Goal: Task Accomplishment & Management: Complete application form

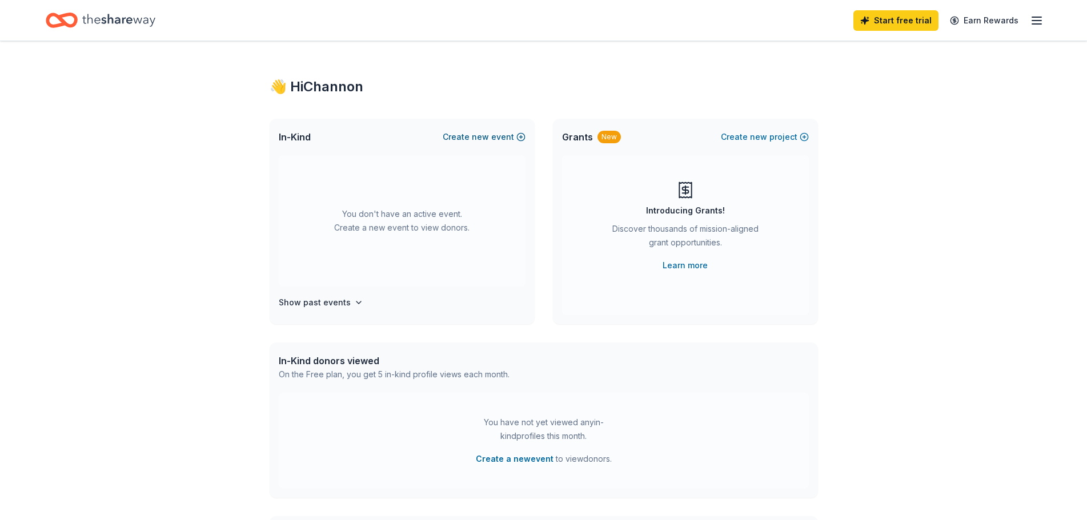
click at [507, 132] on button "Create new event" at bounding box center [484, 137] width 83 height 14
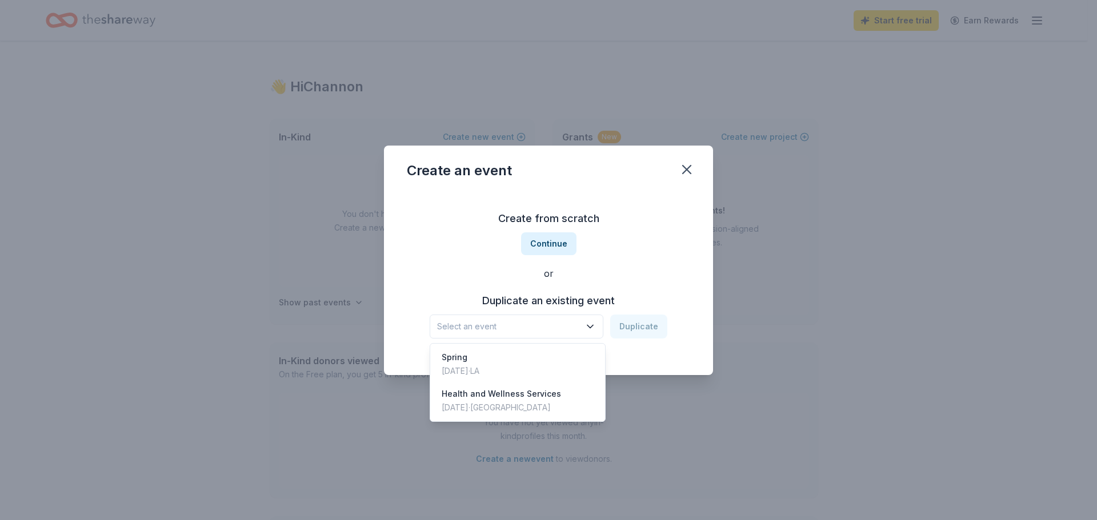
click at [574, 328] on span "Select an event" at bounding box center [508, 327] width 143 height 14
click at [667, 218] on div "Create from scratch Continue or Duplicate an existing event Select an event Dup…" at bounding box center [548, 274] width 283 height 166
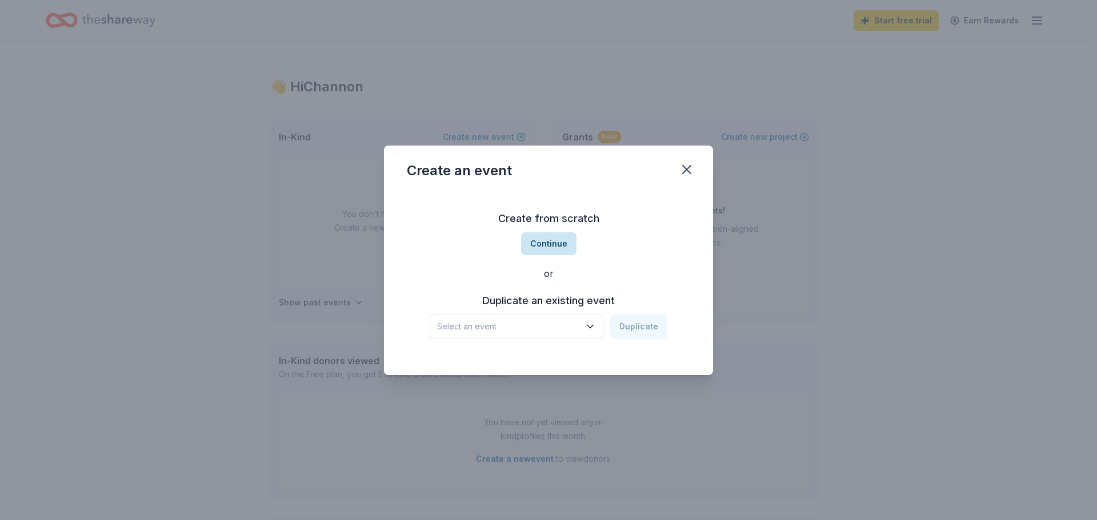
click at [555, 243] on button "Continue" at bounding box center [548, 244] width 55 height 23
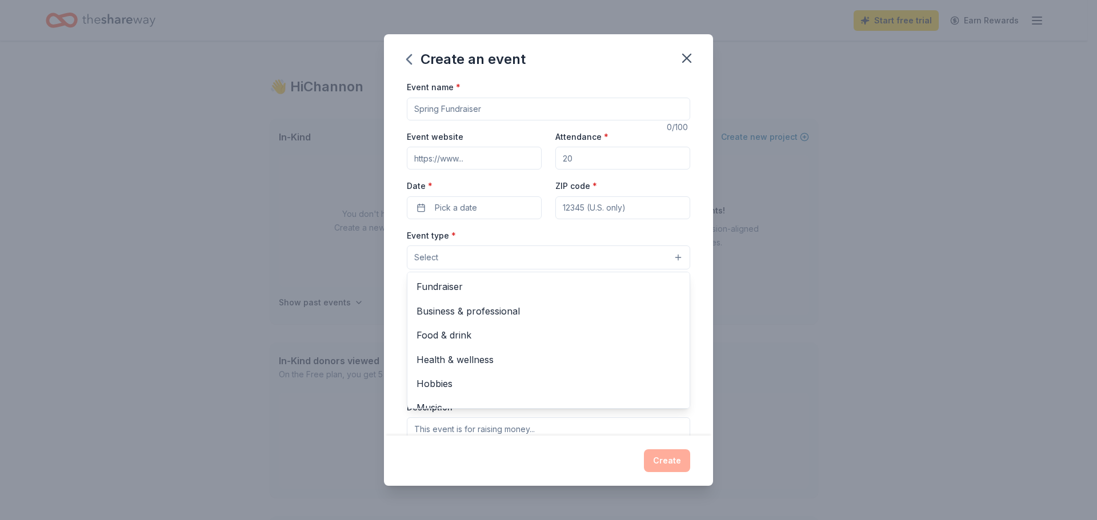
click at [498, 257] on button "Select" at bounding box center [548, 258] width 283 height 24
click at [481, 113] on div "Event name * 0 /100 Event website Attendance * Date * Pick a date ZIP code * Ev…" at bounding box center [548, 344] width 283 height 528
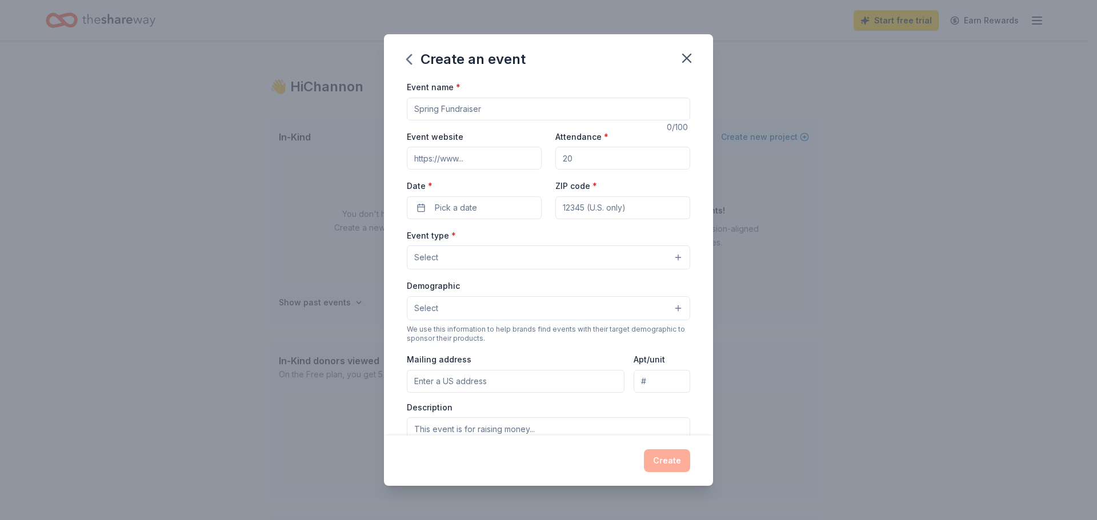
click at [478, 113] on input "Event name *" at bounding box center [548, 109] width 283 height 23
type input "g"
click at [470, 163] on input "Event website" at bounding box center [474, 158] width 135 height 23
click at [469, 258] on button "Select" at bounding box center [548, 258] width 283 height 24
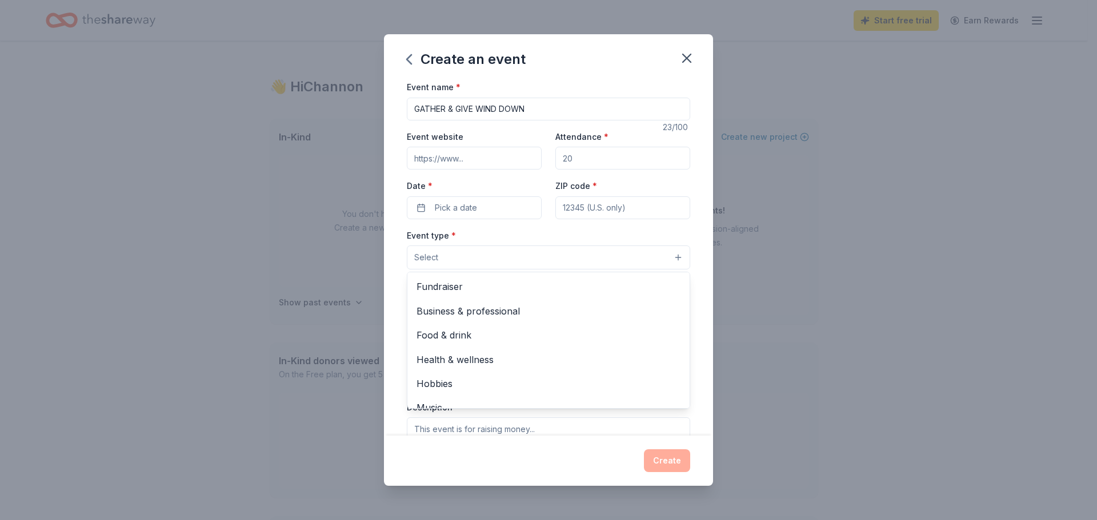
click at [556, 105] on div "Event name * GATHER & GIVE WIND DOWN 23 /100 Event website Attendance * Date * …" at bounding box center [548, 344] width 283 height 528
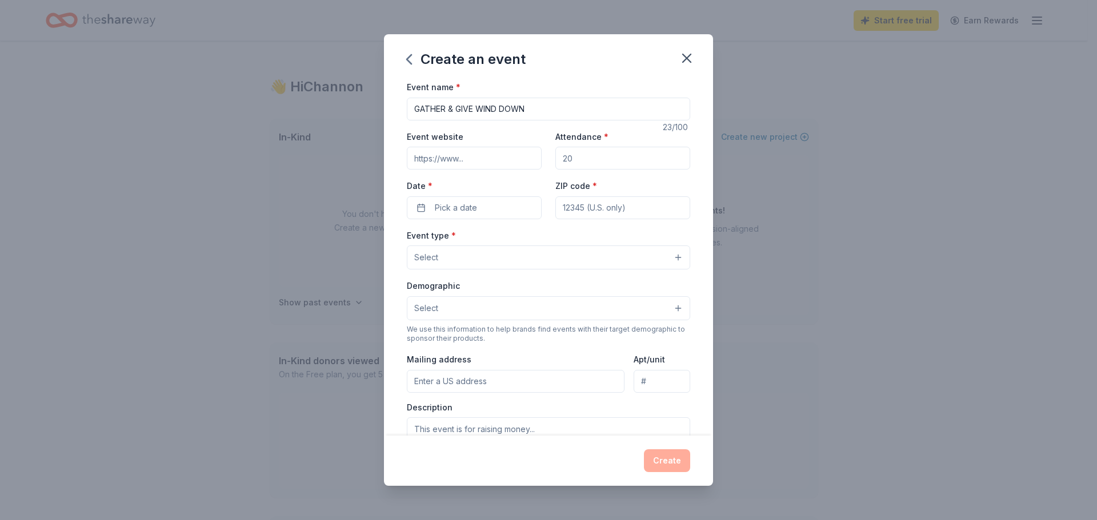
click at [545, 107] on input "GATHER & GIVE WIND DOWN" at bounding box center [548, 109] width 283 height 23
type input "G"
click at [688, 55] on icon "button" at bounding box center [687, 58] width 16 height 16
click at [847, 401] on div "Create an event Event name * 0 /100 Event website Attendance * Date * Pick a da…" at bounding box center [548, 260] width 1097 height 520
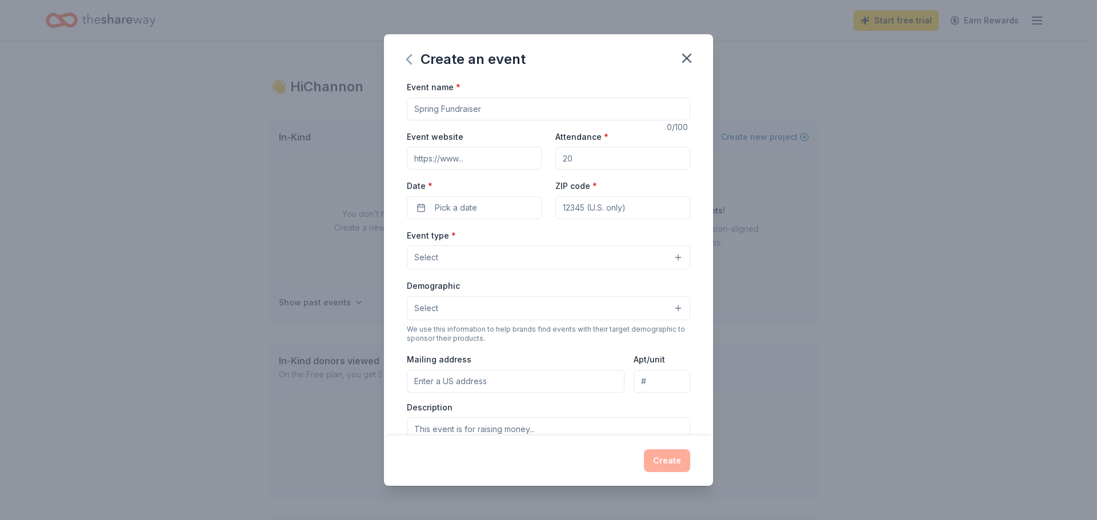
click at [406, 59] on icon "button" at bounding box center [409, 59] width 18 height 18
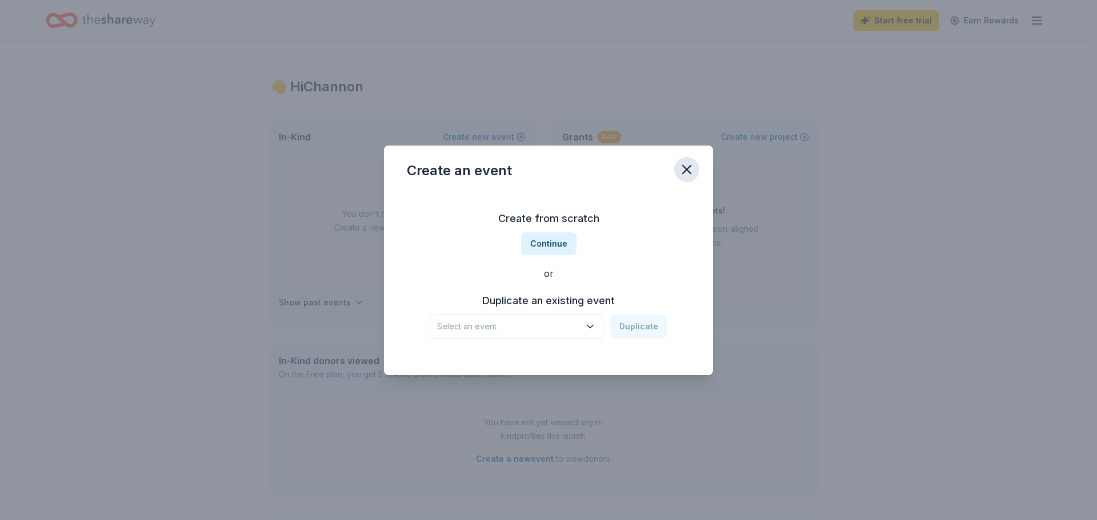
click at [685, 167] on icon "button" at bounding box center [687, 170] width 16 height 16
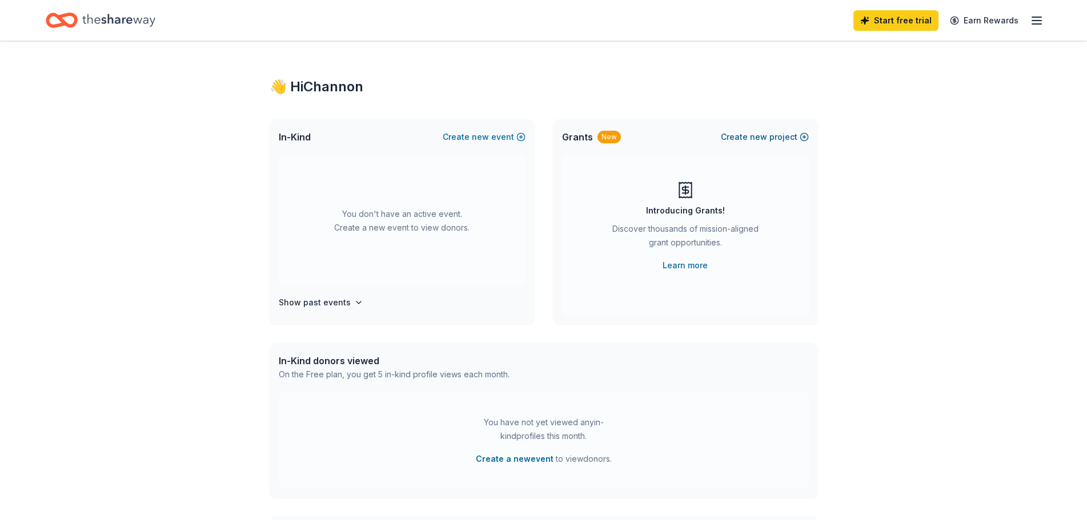
click at [756, 138] on span "new" at bounding box center [758, 137] width 17 height 14
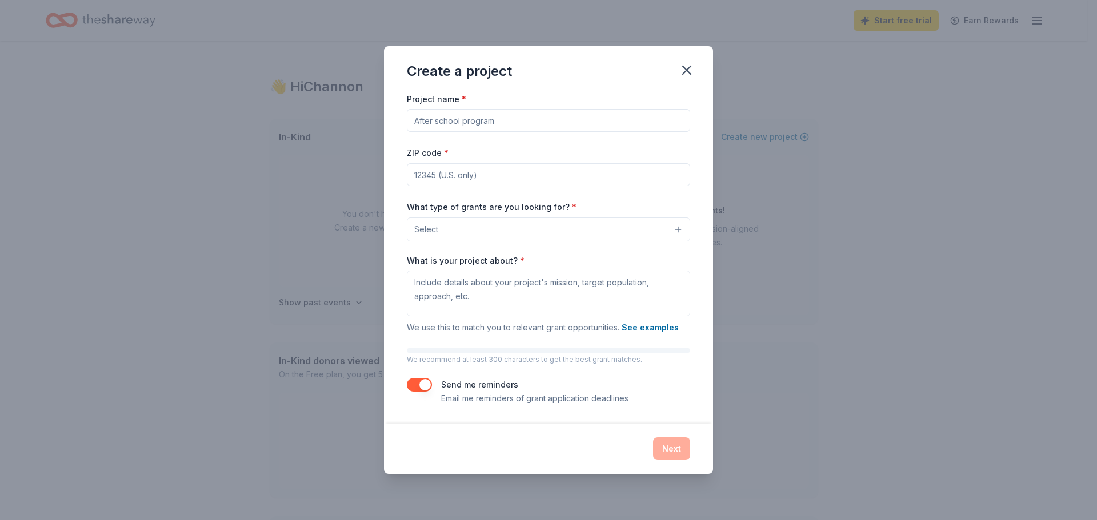
click at [498, 118] on input "Project name *" at bounding box center [548, 120] width 283 height 23
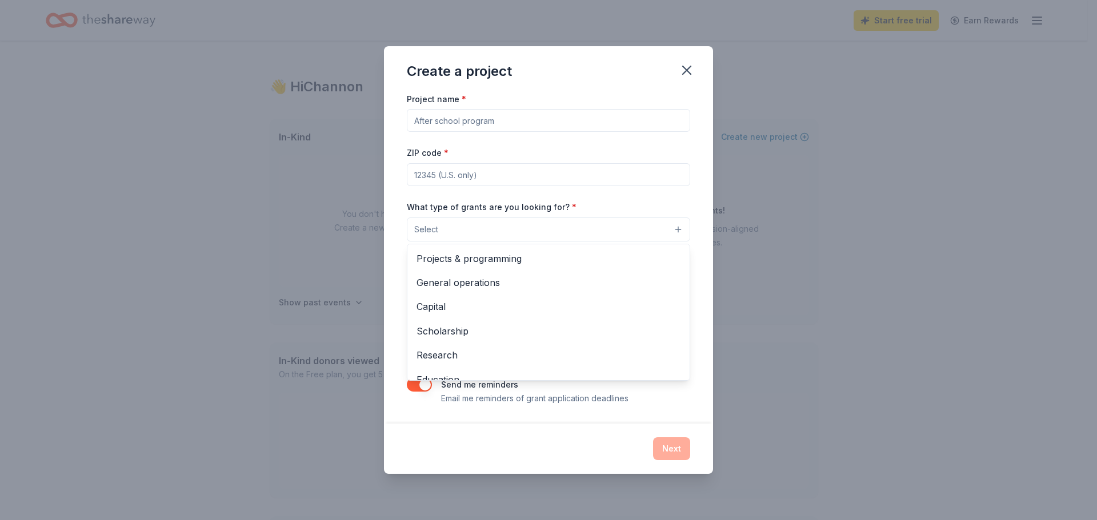
click at [470, 227] on button "Select" at bounding box center [548, 230] width 283 height 24
click at [110, 233] on div "Create a project Project name * ZIP code * What type of grants are you looking …" at bounding box center [548, 260] width 1097 height 520
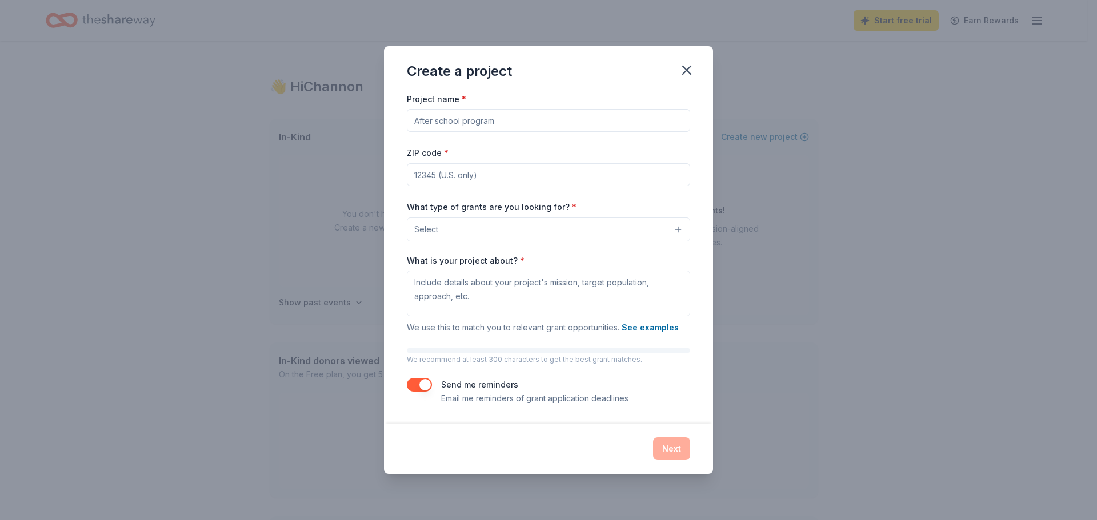
click at [527, 227] on button "Select" at bounding box center [548, 230] width 283 height 24
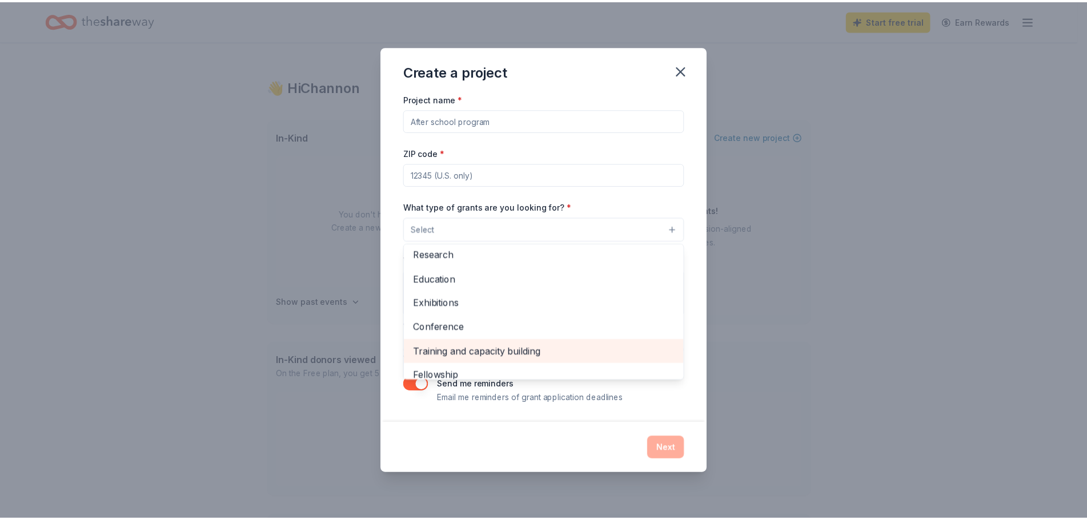
scroll to position [135, 0]
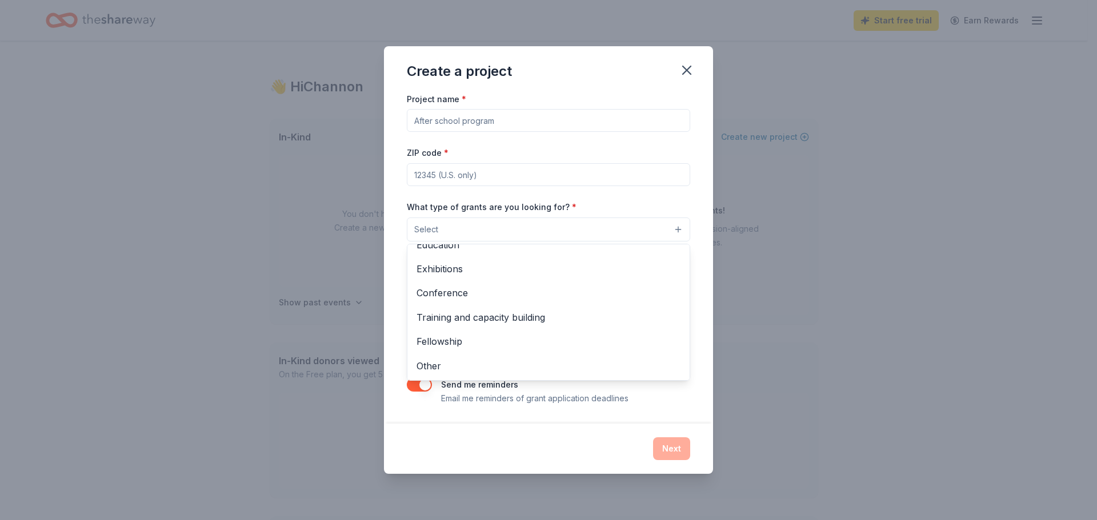
click at [838, 283] on div "Create a project Project name * ZIP code * What type of grants are you looking …" at bounding box center [548, 260] width 1097 height 520
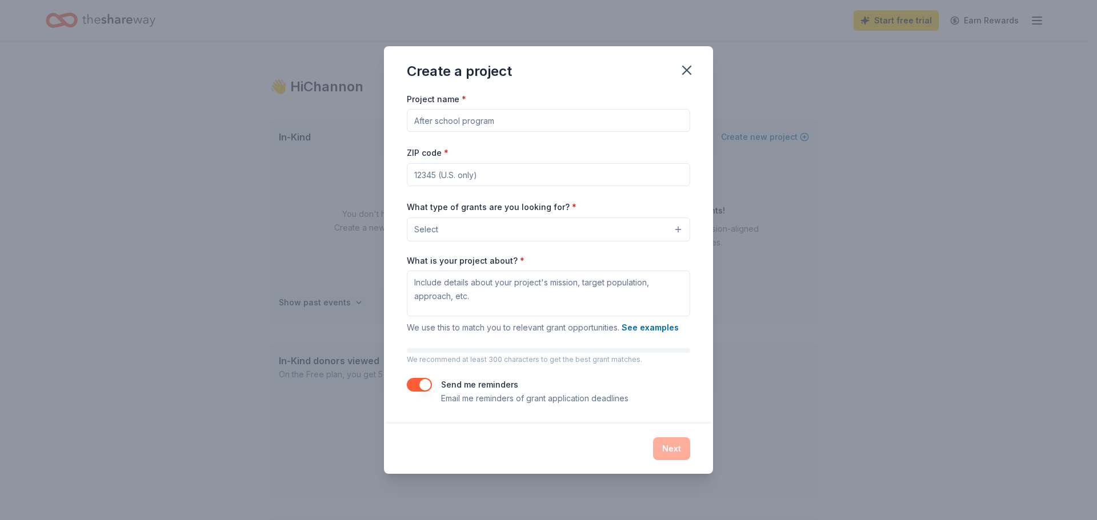
click at [615, 231] on button "Select" at bounding box center [548, 230] width 283 height 24
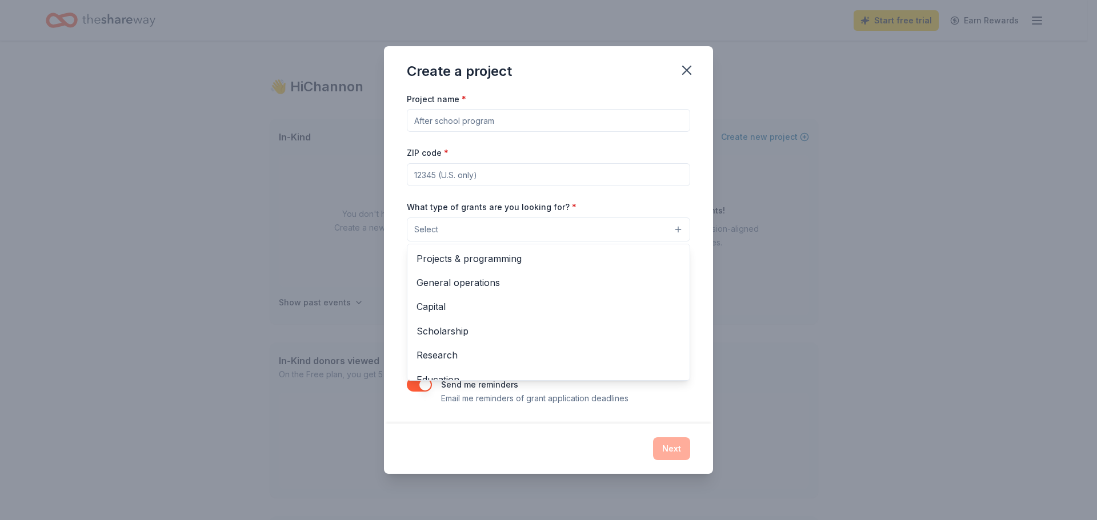
click at [688, 64] on div "Create a project Project name * ZIP code * What type of grants are you looking …" at bounding box center [548, 260] width 329 height 428
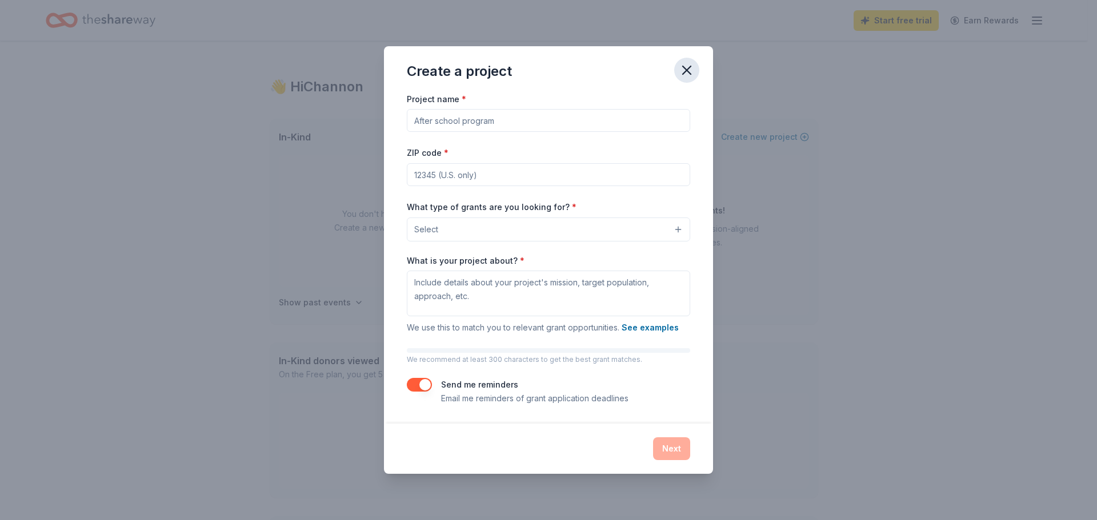
click at [687, 66] on icon "button" at bounding box center [687, 70] width 16 height 16
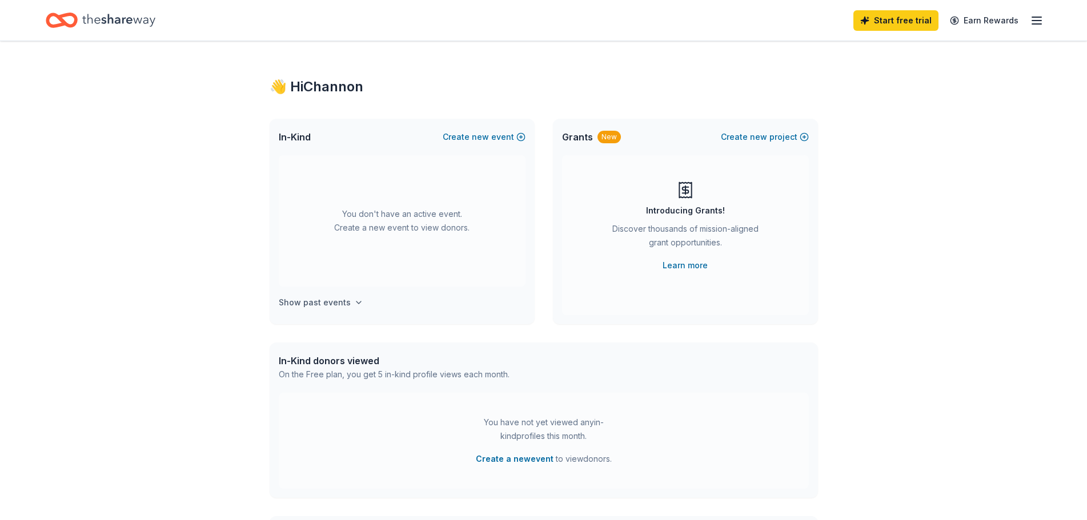
click at [310, 299] on h4 "Show past events" at bounding box center [315, 303] width 72 height 14
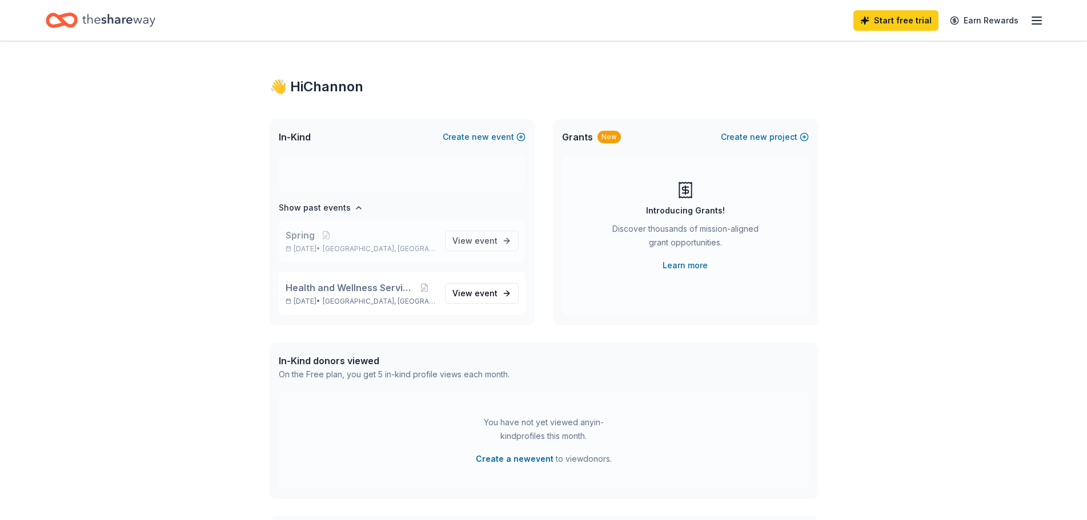
click at [354, 250] on span "[GEOGRAPHIC_DATA], [GEOGRAPHIC_DATA]" at bounding box center [379, 249] width 113 height 9
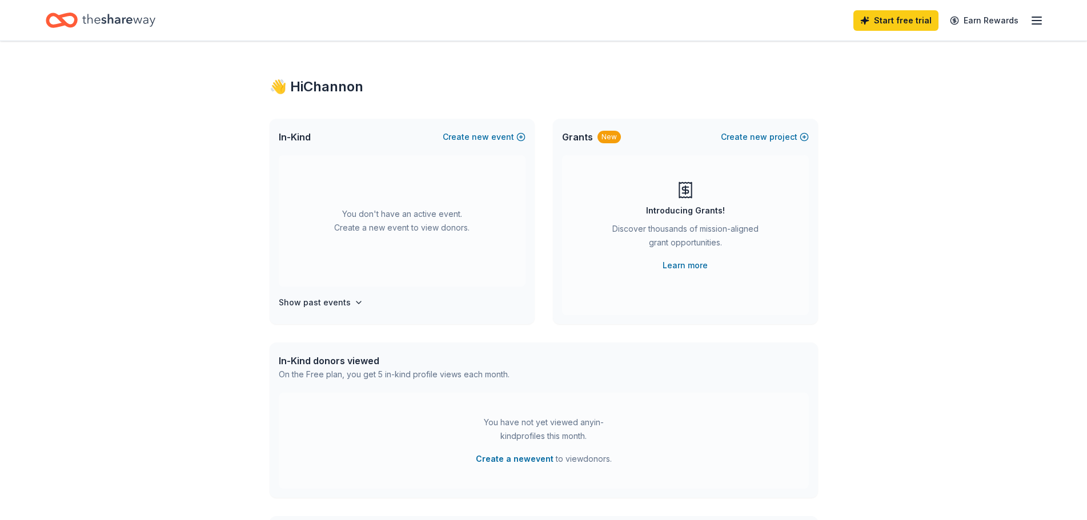
click at [1034, 21] on line "button" at bounding box center [1036, 21] width 9 height 0
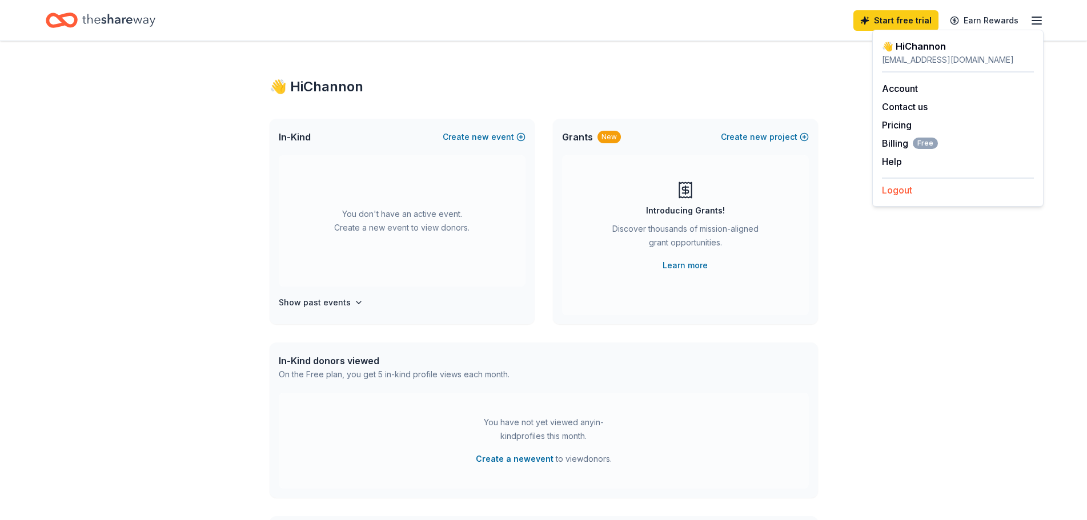
click at [911, 190] on button "Logout" at bounding box center [897, 190] width 30 height 14
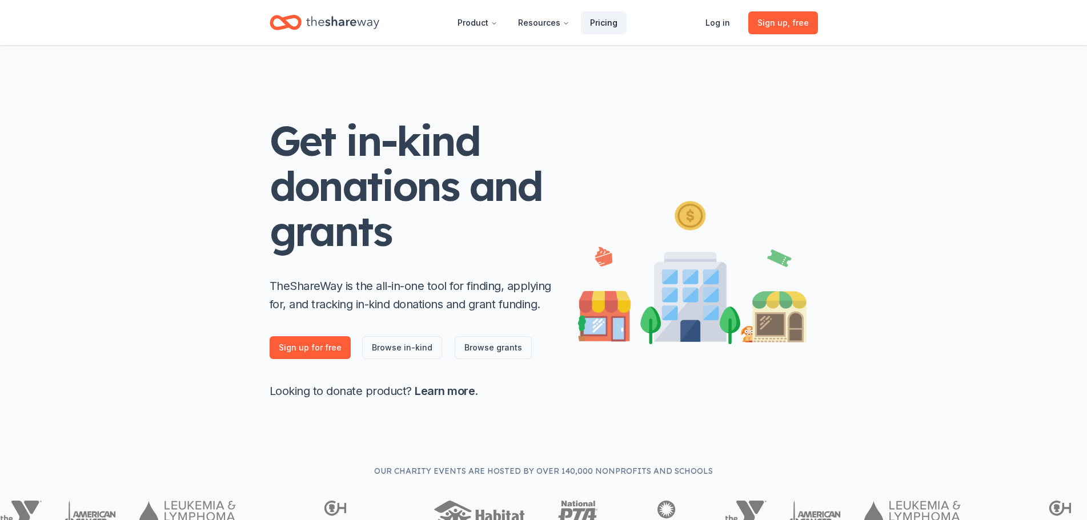
click at [617, 21] on link "Pricing" at bounding box center [604, 22] width 46 height 23
